Goal: Information Seeking & Learning: Check status

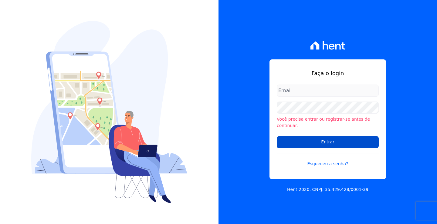
type input "[EMAIL_ADDRESS][DOMAIN_NAME]"
click at [301, 143] on input "Entrar" at bounding box center [328, 142] width 102 height 12
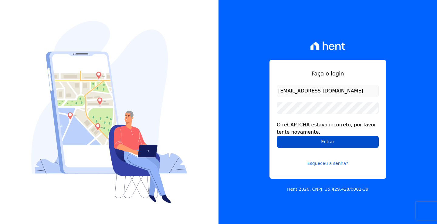
click at [326, 143] on input "Entrar" at bounding box center [328, 142] width 102 height 12
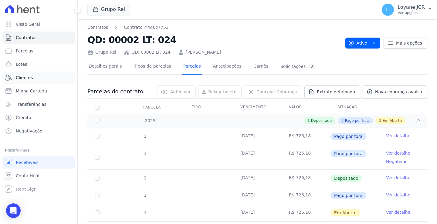
click at [22, 77] on span "Clientes" at bounding box center [24, 78] width 17 height 6
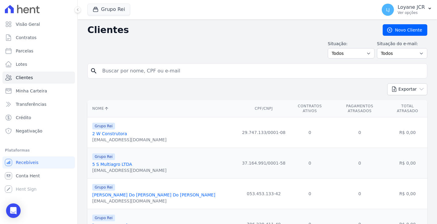
click at [114, 69] on input "search" at bounding box center [262, 71] width 326 height 12
paste input "SUSY HELLEN MARTINS CARRIJO"
type input "SUSY HELLEN MARTINS CARRIJO"
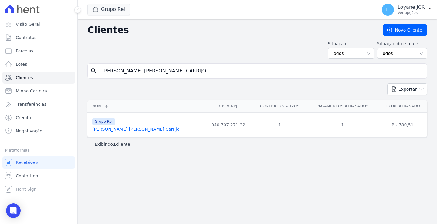
click at [116, 129] on link "Susy Hellen Martins Carrijo" at bounding box center [135, 129] width 87 height 5
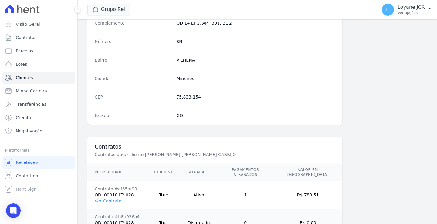
scroll to position [371, 0]
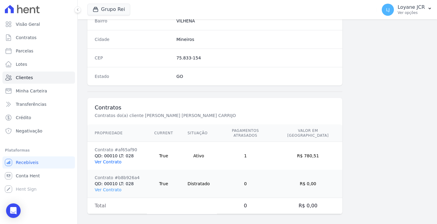
click at [111, 160] on link "Ver Contrato" at bounding box center [108, 162] width 27 height 5
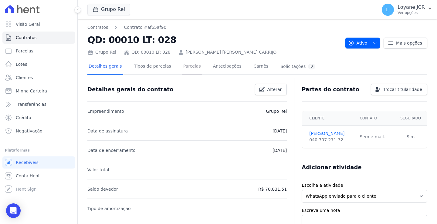
click at [184, 65] on link "Parcelas" at bounding box center [192, 67] width 20 height 16
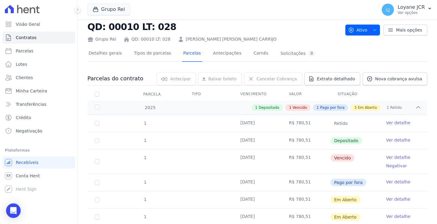
scroll to position [30, 0]
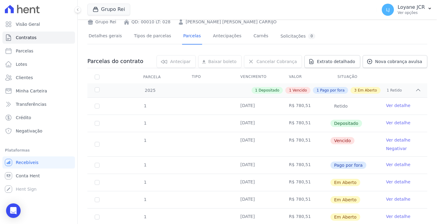
click at [273, 142] on td "25/08/2025" at bounding box center [257, 144] width 49 height 24
click at [390, 137] on link "Ver detalhe" at bounding box center [398, 140] width 24 height 6
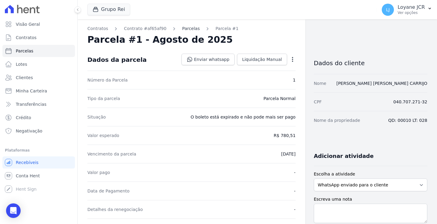
click at [184, 30] on link "Parcelas" at bounding box center [191, 28] width 18 height 6
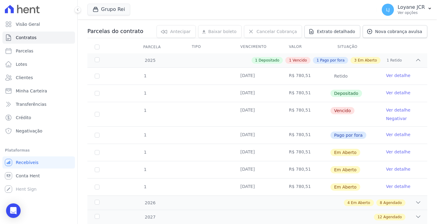
scroll to position [61, 0]
click at [241, 133] on td "25/09/2025" at bounding box center [257, 134] width 49 height 17
click at [390, 134] on link "Ver detalhe" at bounding box center [398, 134] width 24 height 6
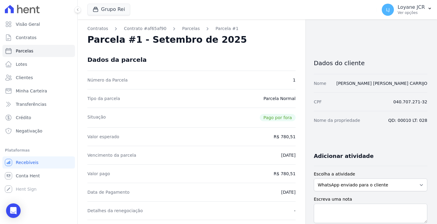
scroll to position [30, 0]
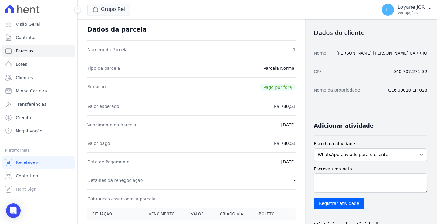
click at [285, 123] on dd "25/09/2025" at bounding box center [288, 125] width 14 height 6
click at [281, 123] on dd "25/09/2025" at bounding box center [288, 125] width 14 height 6
drag, startPoint x: 270, startPoint y: 88, endPoint x: 293, endPoint y: 85, distance: 22.7
click at [272, 88] on span "Pago por fora" at bounding box center [278, 87] width 36 height 7
